Goal: Information Seeking & Learning: Learn about a topic

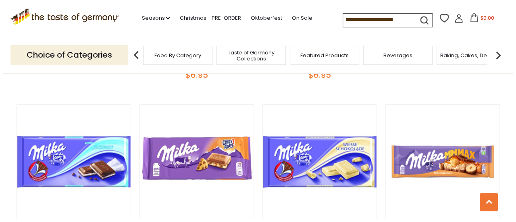
scroll to position [1072, 0]
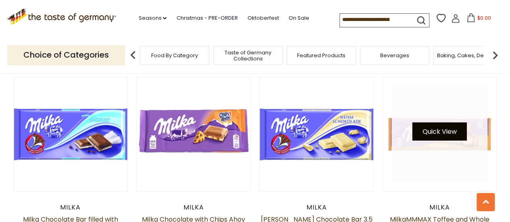
click at [413, 132] on button "Quick View" at bounding box center [440, 132] width 54 height 18
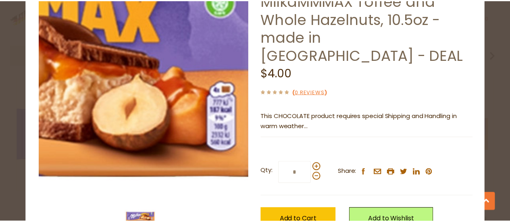
scroll to position [58, 0]
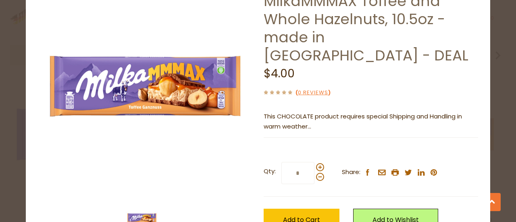
click at [0, 184] on div "close Milka MilkaMMMAX Toffee and Whole Hazelnuts, 10.5oz - made in [GEOGRAPHIC…" at bounding box center [258, 111] width 516 height 222
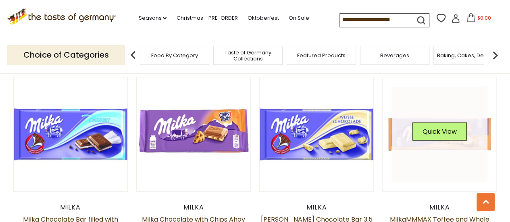
click at [412, 154] on link at bounding box center [440, 135] width 96 height 96
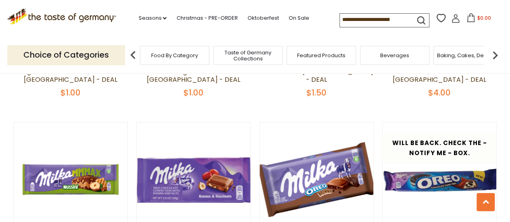
scroll to position [1236, 0]
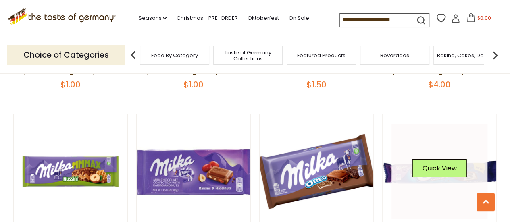
click at [441, 155] on link at bounding box center [440, 172] width 96 height 96
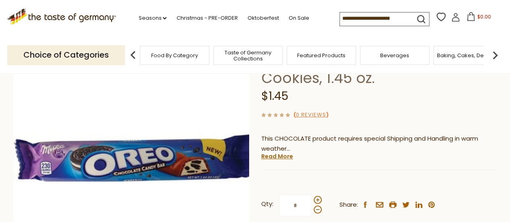
scroll to position [77, 0]
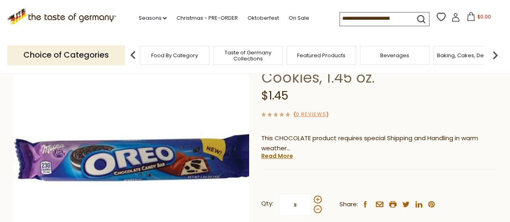
click at [0, 200] on section "Home Food By Category Chocolate & Marzipan Milka Mini Chocolates with Oreo Cook…" at bounding box center [255, 188] width 510 height 385
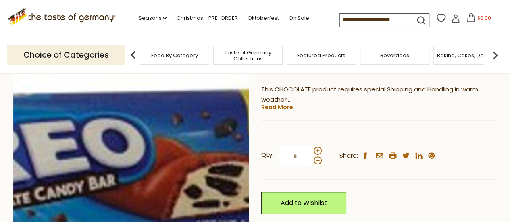
scroll to position [131, 0]
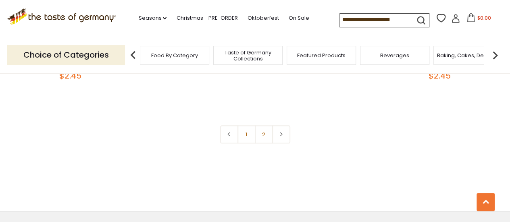
scroll to position [1848, 0]
click at [284, 136] on link at bounding box center [281, 135] width 18 height 18
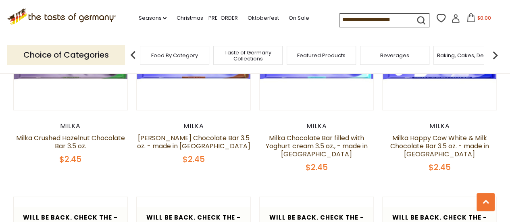
scroll to position [1556, 0]
